Goal: Information Seeking & Learning: Check status

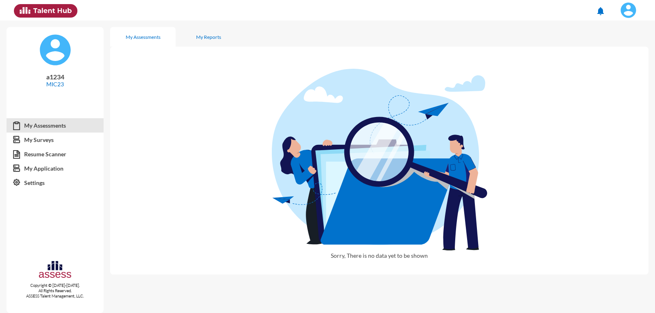
click at [628, 9] on img at bounding box center [628, 10] width 16 height 16
click at [625, 77] on link "Logout" at bounding box center [619, 76] width 43 height 16
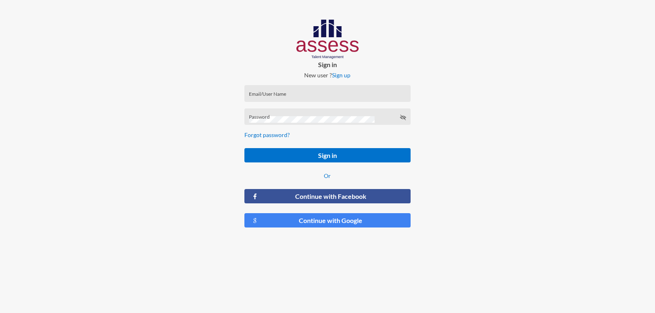
click at [300, 91] on div "Email/User Name" at bounding box center [327, 95] width 157 height 12
type input "ش"
type input "a1234"
click at [287, 111] on div "Password" at bounding box center [327, 117] width 166 height 17
click at [244, 148] on button "Sign in" at bounding box center [327, 155] width 166 height 14
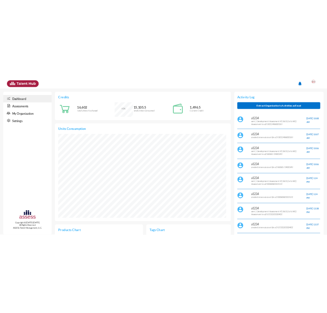
scroll to position [77, 155]
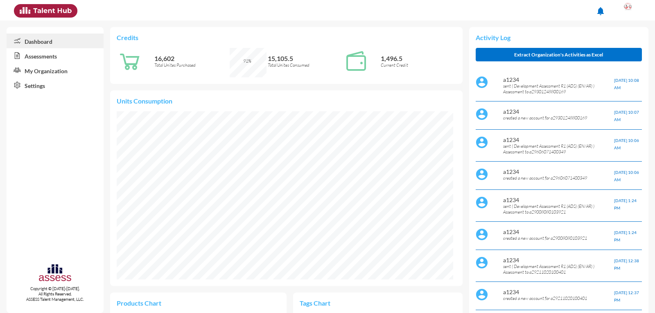
click at [56, 60] on link "Assessments" at bounding box center [55, 55] width 97 height 15
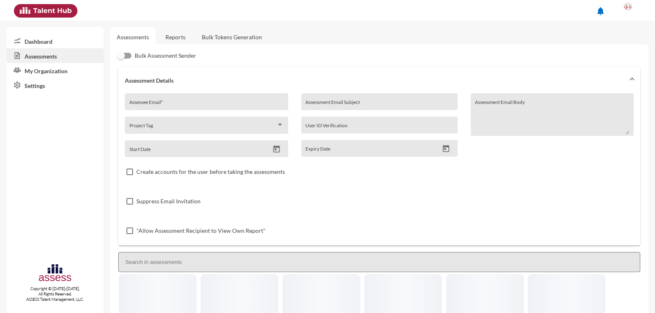
click at [189, 35] on link "Reports" at bounding box center [175, 37] width 33 height 20
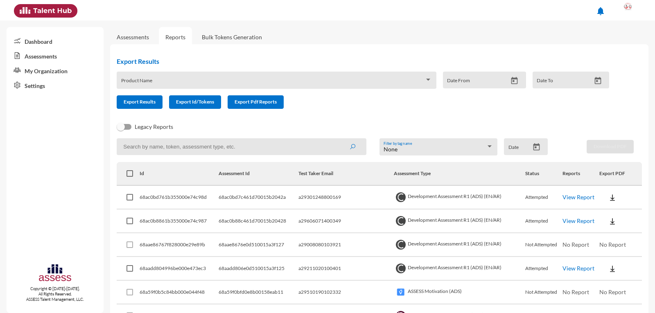
click at [179, 154] on input at bounding box center [241, 146] width 249 height 17
type input "ش"
click at [339, 139] on button "submit" at bounding box center [352, 146] width 26 height 15
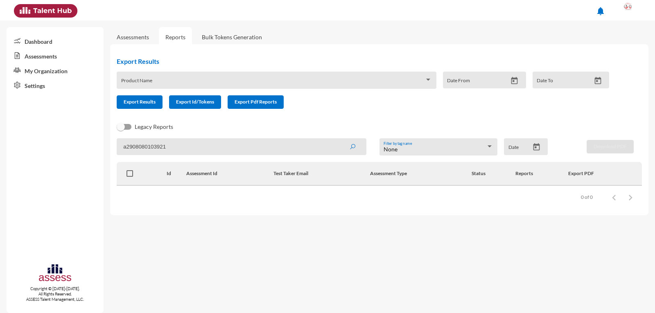
drag, startPoint x: 124, startPoint y: 142, endPoint x: 135, endPoint y: 147, distance: 12.1
click at [124, 142] on input "a2908080103921" at bounding box center [241, 146] width 249 height 17
click at [135, 147] on input "a2908080103921" at bounding box center [241, 146] width 249 height 17
click at [139, 149] on input "a2908080103921" at bounding box center [241, 146] width 249 height 17
click at [124, 146] on input "a2908080103921" at bounding box center [241, 146] width 249 height 17
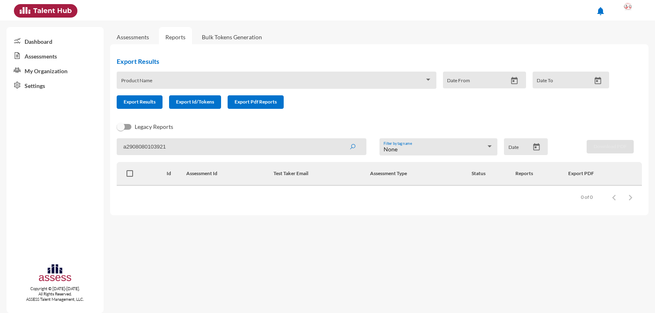
drag, startPoint x: 124, startPoint y: 146, endPoint x: 119, endPoint y: 146, distance: 4.9
click at [119, 146] on input "a2908080103921" at bounding box center [241, 146] width 249 height 17
click at [127, 151] on input "a2908080103921" at bounding box center [241, 146] width 249 height 17
click at [132, 151] on input "a2908080103921" at bounding box center [241, 146] width 249 height 17
type input "a29008080103921"
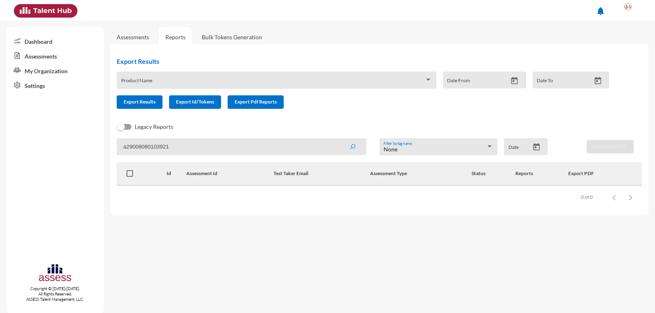
click at [339, 139] on button "submit" at bounding box center [352, 146] width 26 height 15
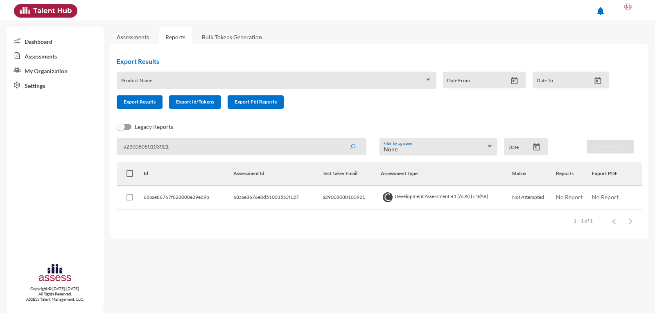
drag, startPoint x: 140, startPoint y: 149, endPoint x: 144, endPoint y: 149, distance: 4.2
click at [144, 149] on input "a29008080103921" at bounding box center [241, 146] width 249 height 17
click at [156, 147] on input "a29008080103921" at bounding box center [241, 146] width 249 height 17
click at [578, 198] on span "No Report" at bounding box center [569, 197] width 27 height 7
click at [253, 156] on app-recent-report "a29008080103921 None Filter by tag name Date Download PDF Id Assessment Id Test…" at bounding box center [379, 185] width 525 height 94
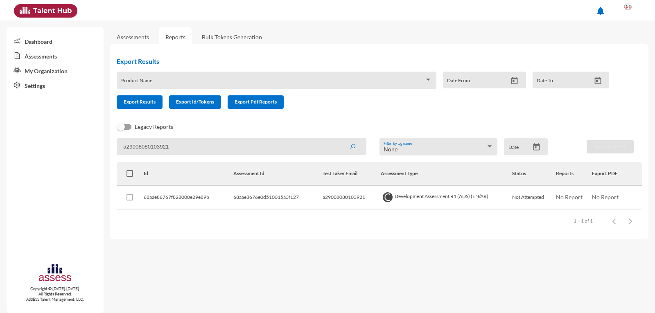
click at [249, 152] on input "a29008080103921" at bounding box center [241, 146] width 249 height 17
click at [339, 139] on button "submit" at bounding box center [352, 146] width 26 height 15
click at [159, 150] on input "a29008080103921" at bounding box center [241, 146] width 249 height 17
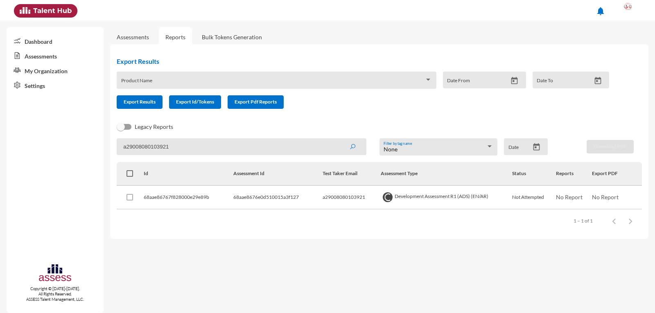
click at [628, 10] on div at bounding box center [628, 10] width 16 height 16
click at [620, 76] on link "Logout" at bounding box center [619, 76] width 43 height 16
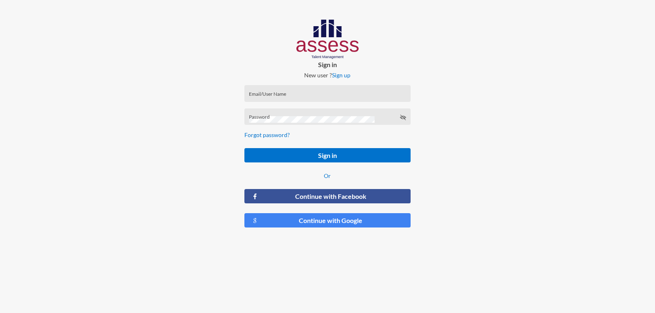
click at [297, 93] on div "Email/User Name" at bounding box center [327, 95] width 157 height 12
paste input "a29008080103921"
type input "a29008080103921"
click at [290, 115] on div "Password" at bounding box center [327, 119] width 157 height 12
click at [244, 148] on button "Sign in" at bounding box center [327, 155] width 166 height 14
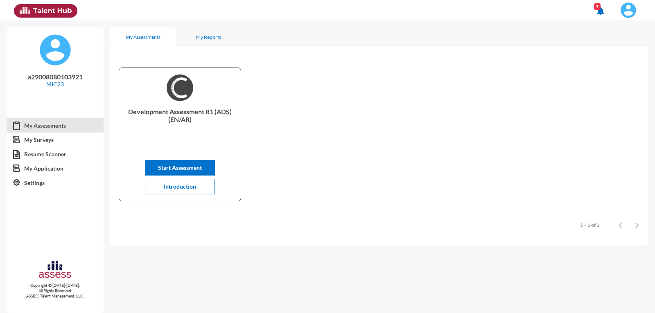
click at [629, 7] on img at bounding box center [628, 10] width 16 height 16
click at [626, 74] on link "Logout" at bounding box center [606, 76] width 69 height 16
